Goal: Task Accomplishment & Management: Manage account settings

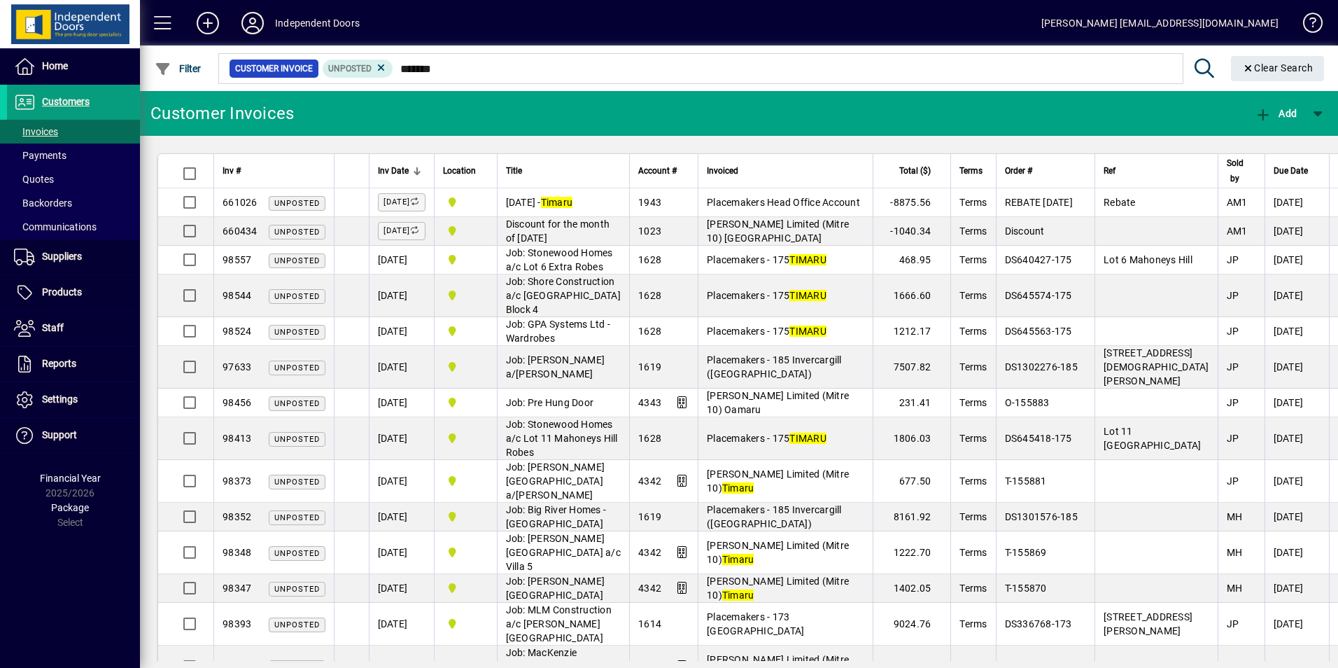
click at [248, 26] on icon at bounding box center [253, 23] width 28 height 22
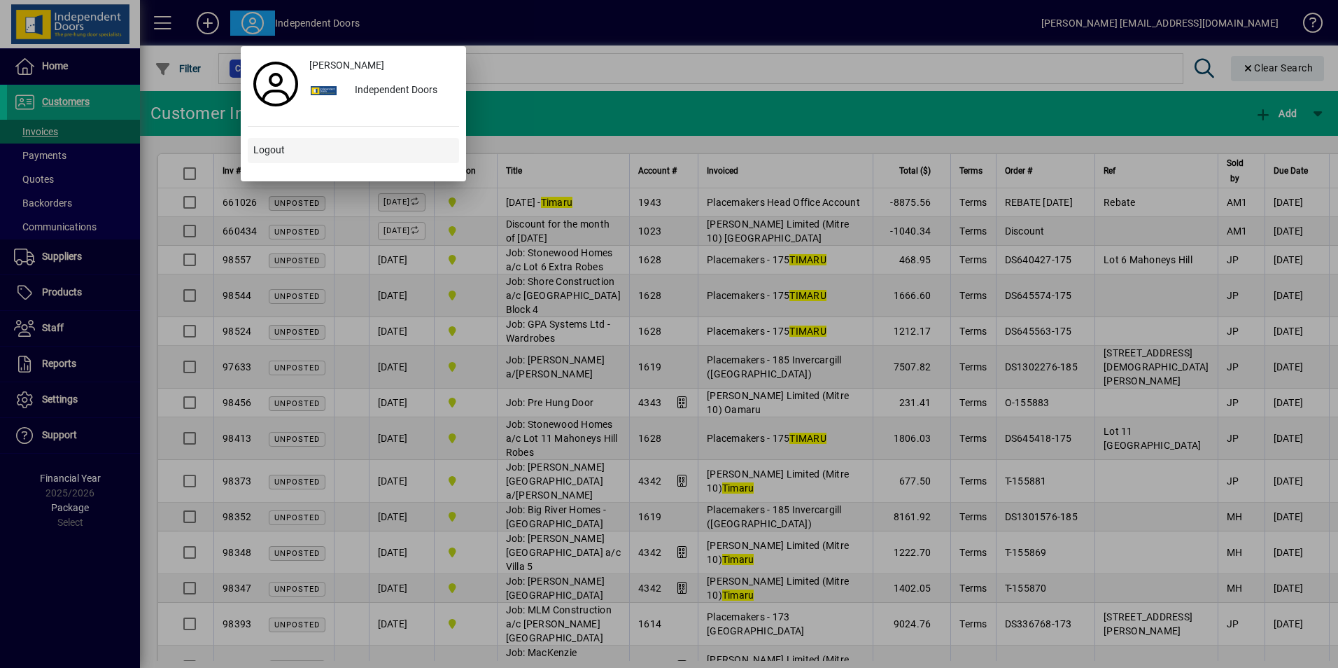
click at [282, 149] on span "Logout" at bounding box center [268, 150] width 31 height 15
